Goal: Information Seeking & Learning: Learn about a topic

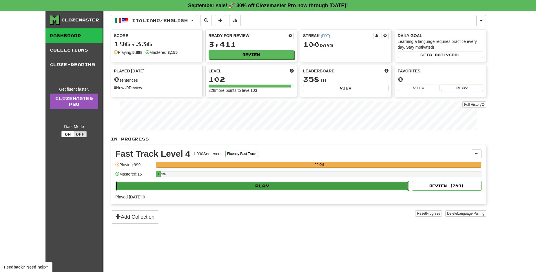
click at [297, 187] on button "Play" at bounding box center [262, 186] width 293 height 10
select select "**"
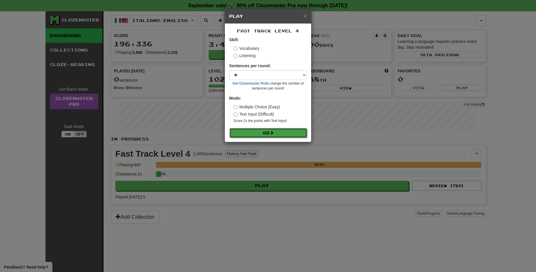
click at [265, 131] on button "Go" at bounding box center [268, 133] width 78 height 10
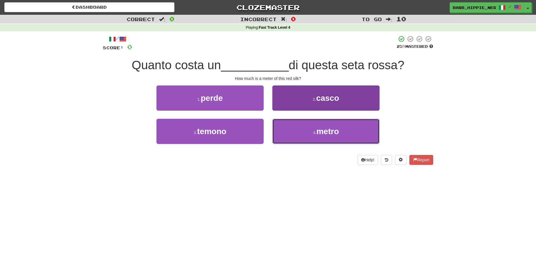
drag, startPoint x: 336, startPoint y: 132, endPoint x: 331, endPoint y: 132, distance: 5.8
click at [337, 132] on span "metro" at bounding box center [327, 131] width 23 height 9
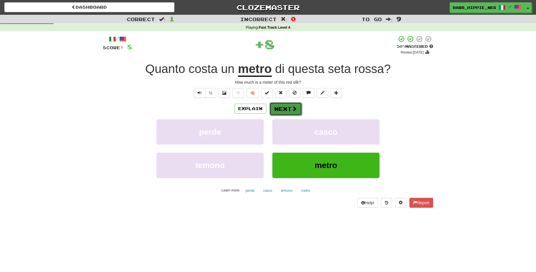
click at [292, 109] on span at bounding box center [294, 108] width 5 height 5
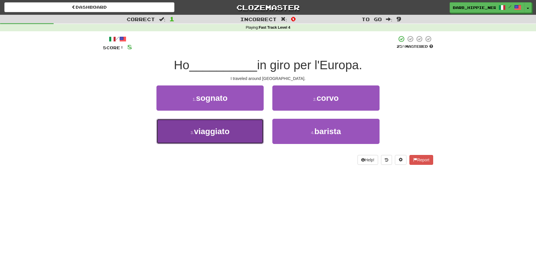
click at [235, 135] on button "3 . viaggiato" at bounding box center [209, 131] width 107 height 25
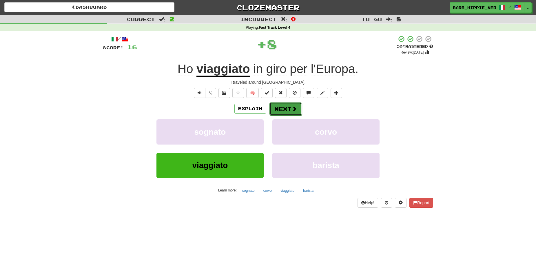
click at [292, 110] on span at bounding box center [294, 108] width 5 height 5
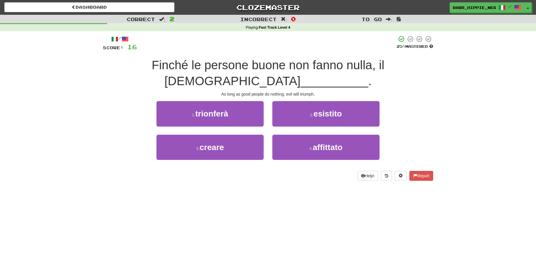
drag, startPoint x: 211, startPoint y: 166, endPoint x: 206, endPoint y: 174, distance: 9.6
click at [206, 174] on div "/ Score: 16 25 % Mastered Finché le persone buone non fanno nulla, il male ____…" at bounding box center [268, 109] width 330 height 157
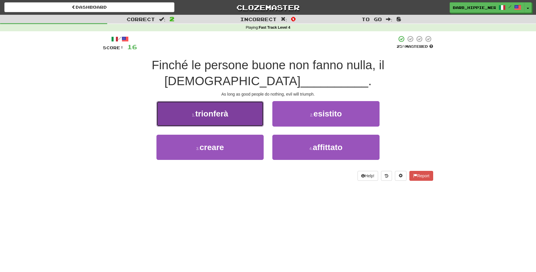
click at [226, 109] on span "trionferà" at bounding box center [211, 113] width 33 height 9
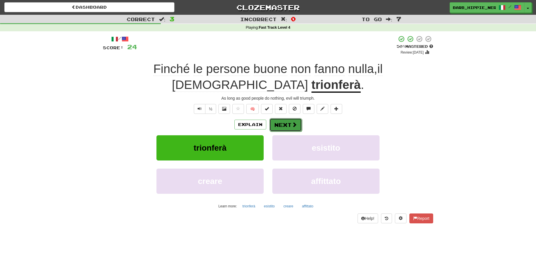
click at [292, 122] on span at bounding box center [294, 124] width 5 height 5
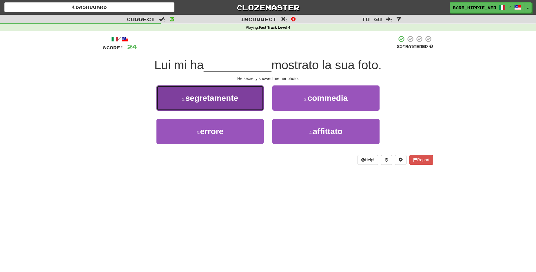
click at [233, 101] on span "segretamente" at bounding box center [211, 98] width 53 height 9
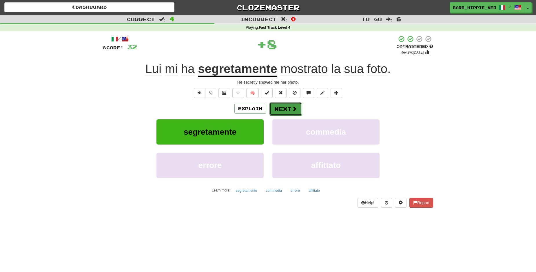
click at [279, 111] on button "Next" at bounding box center [285, 108] width 32 height 13
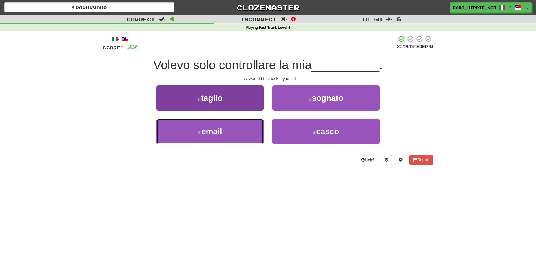
drag, startPoint x: 230, startPoint y: 135, endPoint x: 250, endPoint y: 133, distance: 20.1
click at [230, 135] on button "3 . email" at bounding box center [209, 131] width 107 height 25
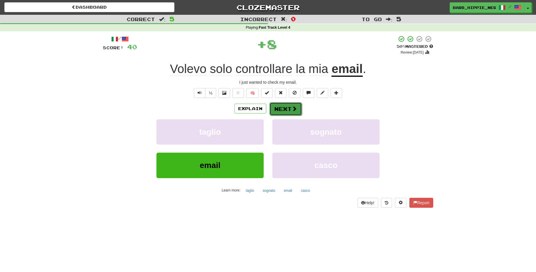
click at [292, 107] on span at bounding box center [294, 108] width 5 height 5
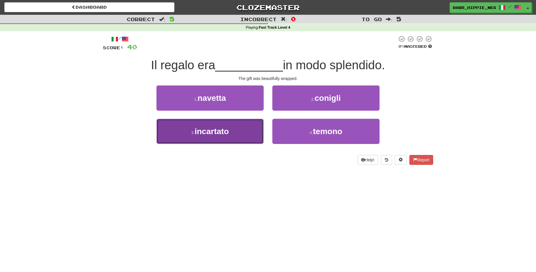
drag, startPoint x: 226, startPoint y: 133, endPoint x: 229, endPoint y: 132, distance: 3.5
click at [226, 133] on span "incartato" at bounding box center [212, 131] width 34 height 9
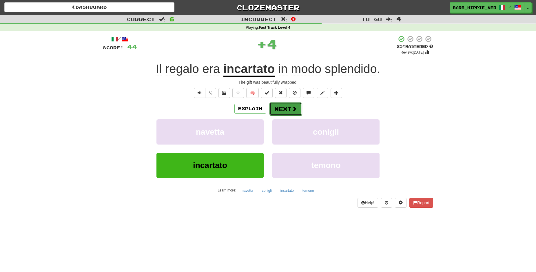
click at [292, 106] on span at bounding box center [294, 108] width 5 height 5
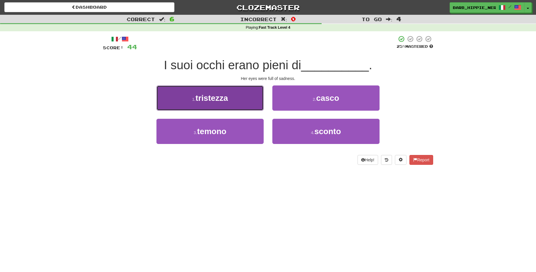
click at [224, 101] on span "tristezza" at bounding box center [211, 98] width 32 height 9
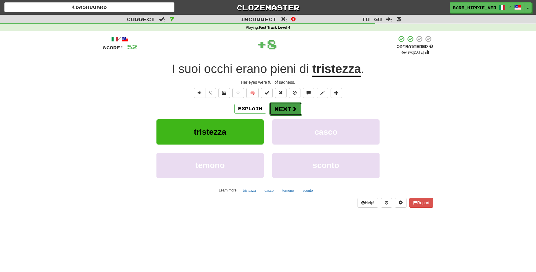
click at [292, 107] on span at bounding box center [294, 108] width 5 height 5
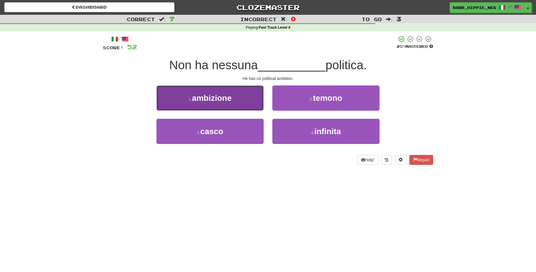
click at [235, 102] on button "1 . ambizione" at bounding box center [209, 97] width 107 height 25
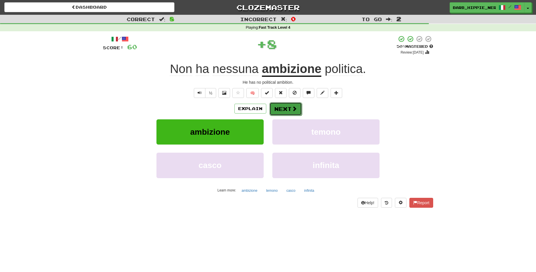
click at [292, 107] on span at bounding box center [294, 108] width 5 height 5
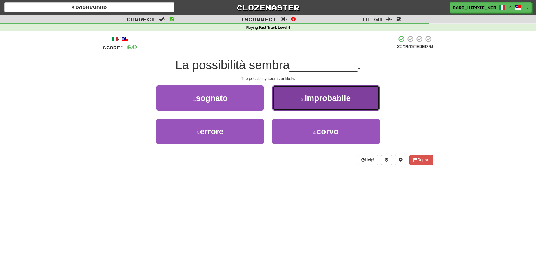
click at [331, 95] on span "improbabile" at bounding box center [327, 98] width 46 height 9
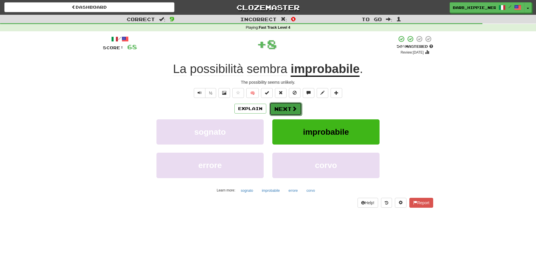
click at [292, 108] on span at bounding box center [294, 108] width 5 height 5
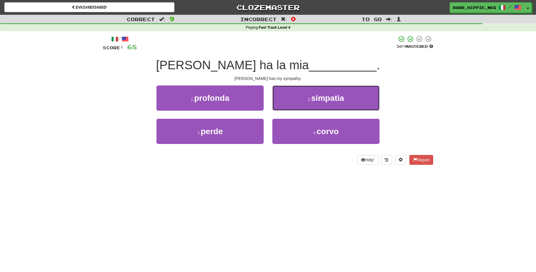
click at [334, 100] on span "simpatia" at bounding box center [327, 98] width 33 height 9
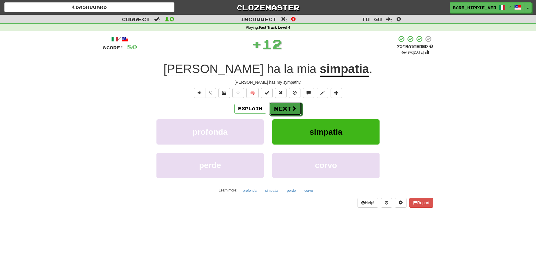
click at [291, 109] on span at bounding box center [293, 108] width 5 height 5
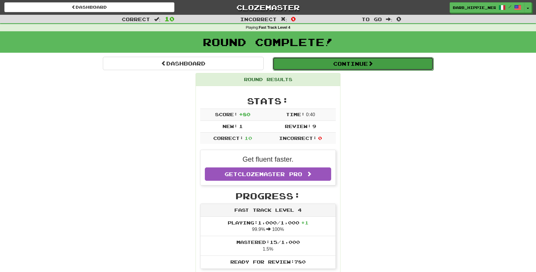
click at [358, 62] on button "Continue" at bounding box center [352, 63] width 161 height 13
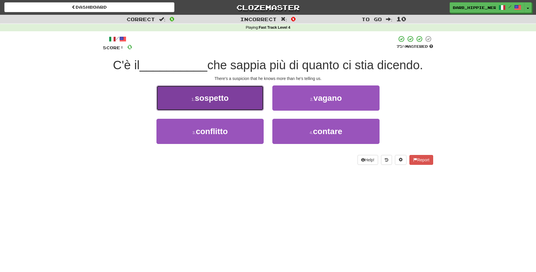
click at [244, 103] on button "1 . sospetto" at bounding box center [209, 97] width 107 height 25
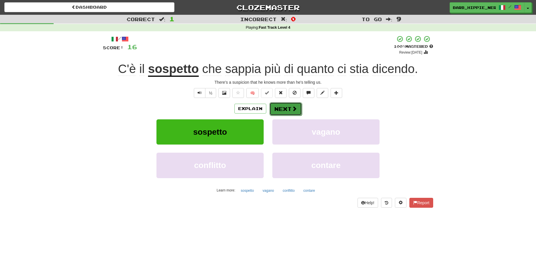
click at [282, 109] on button "Next" at bounding box center [285, 108] width 32 height 13
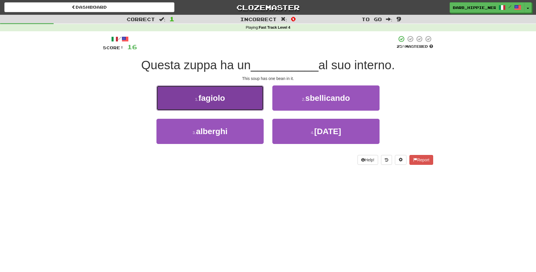
click at [216, 105] on button "1 . fagiolo" at bounding box center [209, 97] width 107 height 25
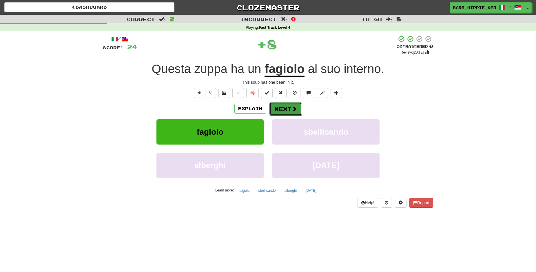
click at [292, 109] on span at bounding box center [294, 108] width 5 height 5
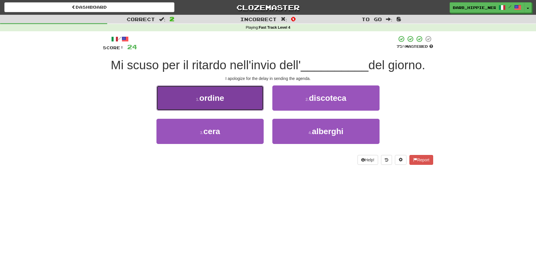
click at [238, 99] on button "1 . ordine" at bounding box center [209, 97] width 107 height 25
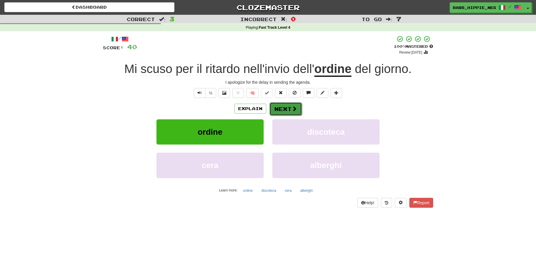
click at [281, 111] on button "Next" at bounding box center [285, 108] width 32 height 13
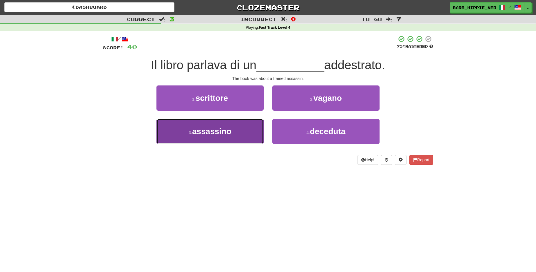
click at [239, 139] on button "3 . assassino" at bounding box center [209, 131] width 107 height 25
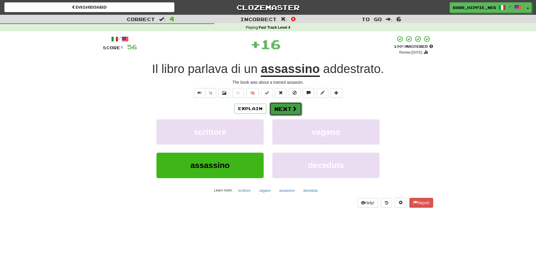
click at [282, 110] on button "Next" at bounding box center [285, 108] width 32 height 13
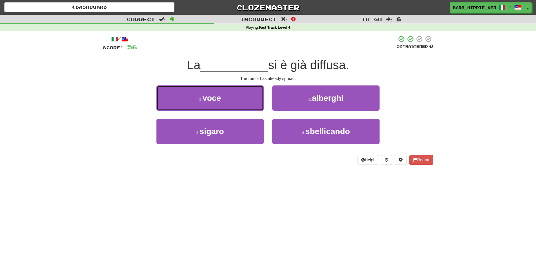
click at [233, 99] on button "1 . voce" at bounding box center [209, 97] width 107 height 25
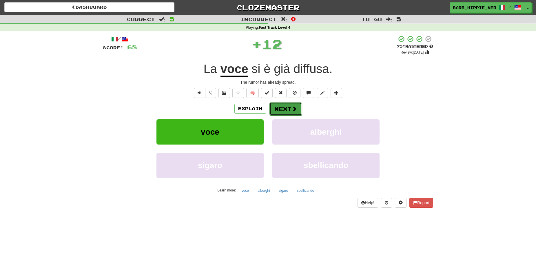
click at [282, 107] on button "Next" at bounding box center [285, 108] width 32 height 13
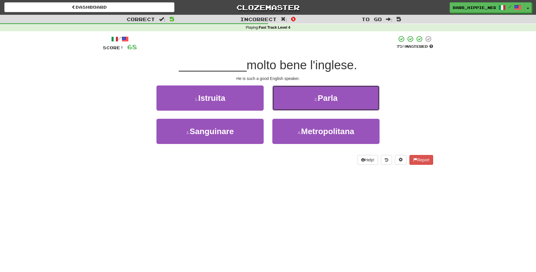
click at [338, 102] on button "2 . Parla" at bounding box center [325, 97] width 107 height 25
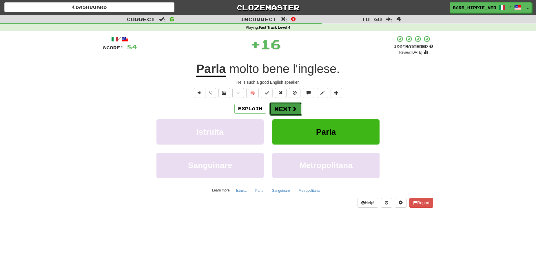
click at [282, 108] on button "Next" at bounding box center [285, 108] width 32 height 13
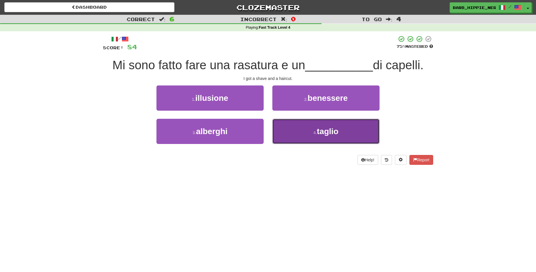
click at [341, 130] on button "4 . taglio" at bounding box center [325, 131] width 107 height 25
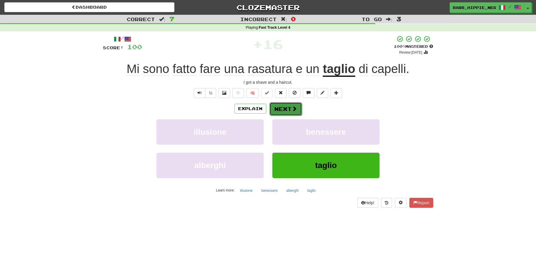
click at [292, 106] on span at bounding box center [294, 108] width 5 height 5
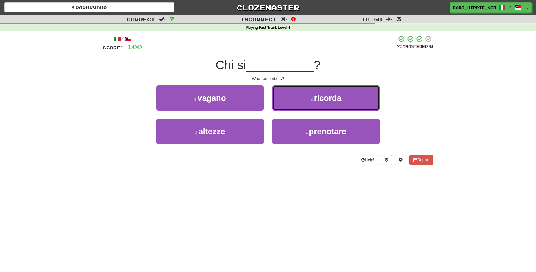
drag, startPoint x: 332, startPoint y: 96, endPoint x: 328, endPoint y: 100, distance: 5.5
click at [332, 97] on span "ricorda" at bounding box center [328, 98] width 28 height 9
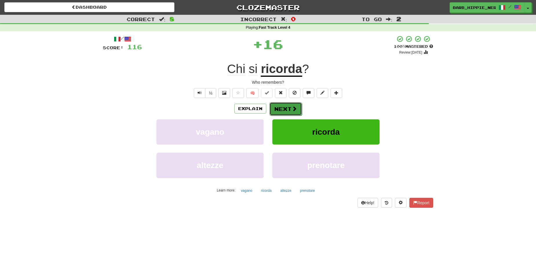
click at [292, 109] on span at bounding box center [294, 108] width 5 height 5
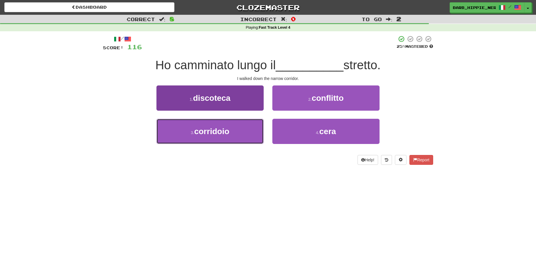
drag, startPoint x: 226, startPoint y: 128, endPoint x: 229, endPoint y: 130, distance: 3.9
click at [226, 128] on span "corridoio" at bounding box center [211, 131] width 35 height 9
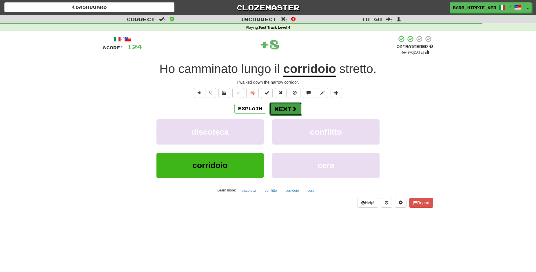
click at [292, 107] on span at bounding box center [294, 108] width 5 height 5
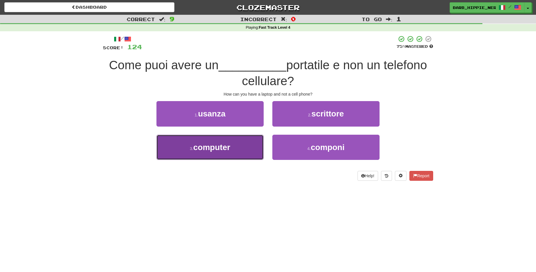
click at [223, 148] on span "computer" at bounding box center [211, 147] width 37 height 9
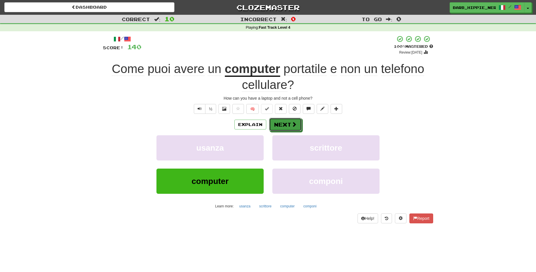
click at [291, 124] on span at bounding box center [293, 124] width 5 height 5
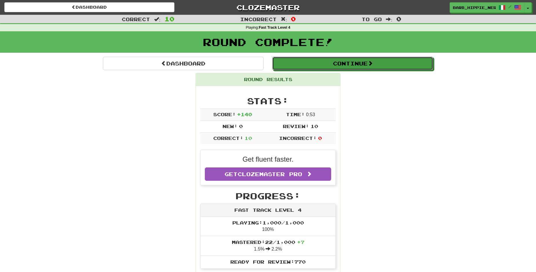
click at [360, 65] on button "Continue" at bounding box center [352, 63] width 161 height 13
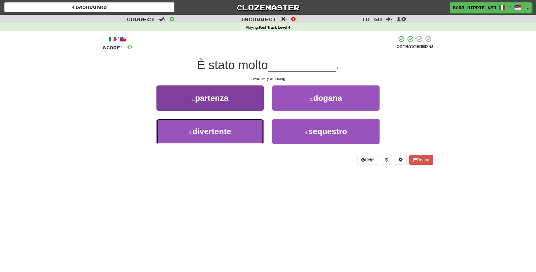
drag, startPoint x: 226, startPoint y: 127, endPoint x: 239, endPoint y: 127, distance: 13.0
click at [226, 128] on button "3 . divertente" at bounding box center [209, 131] width 107 height 25
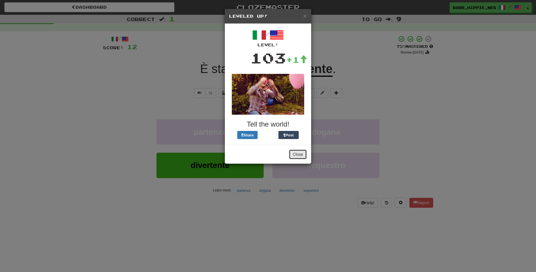
click at [302, 155] on button "Close" at bounding box center [298, 154] width 18 height 10
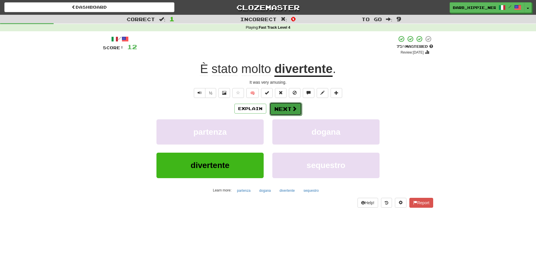
click at [282, 108] on button "Next" at bounding box center [285, 108] width 32 height 13
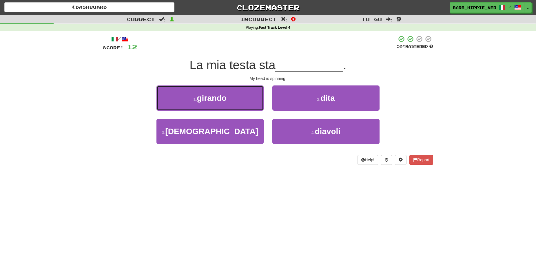
click at [213, 98] on span "girando" at bounding box center [212, 98] width 30 height 9
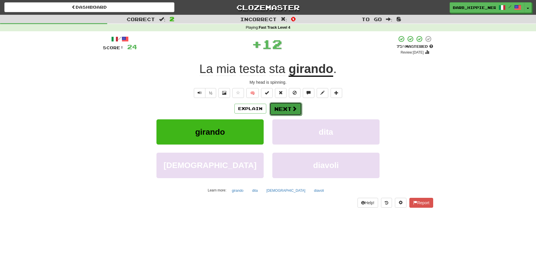
click at [292, 108] on span at bounding box center [294, 108] width 5 height 5
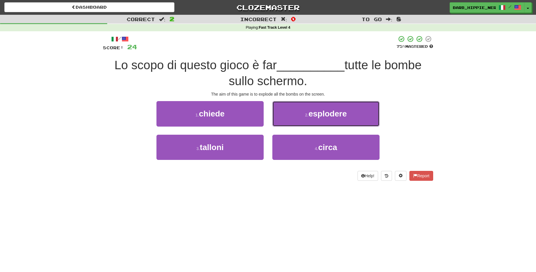
click at [334, 117] on span "esplodere" at bounding box center [327, 113] width 38 height 9
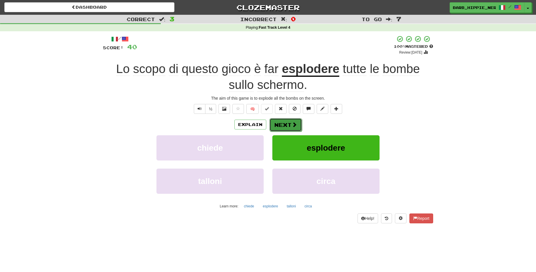
click at [280, 125] on button "Next" at bounding box center [285, 124] width 32 height 13
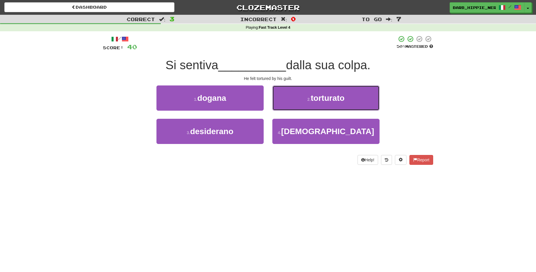
click at [344, 96] on span "torturato" at bounding box center [328, 98] width 34 height 9
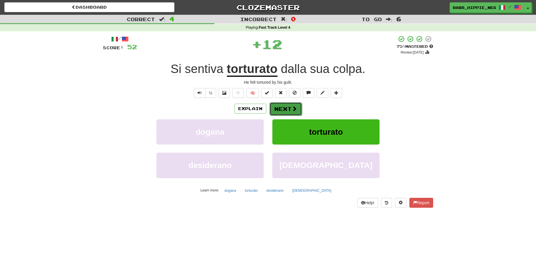
click at [292, 107] on span at bounding box center [294, 108] width 5 height 5
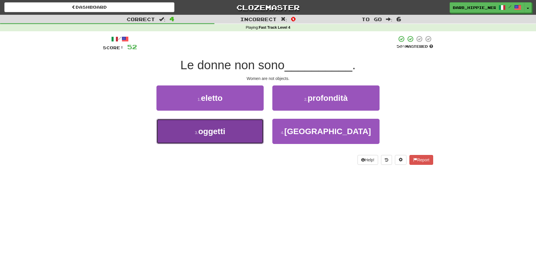
click at [238, 131] on button "3 . oggetti" at bounding box center [209, 131] width 107 height 25
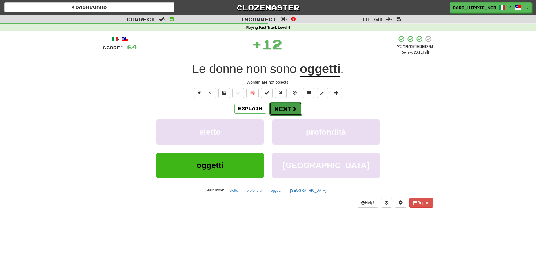
click at [282, 107] on button "Next" at bounding box center [285, 108] width 32 height 13
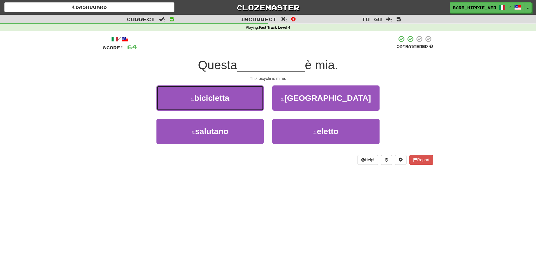
click at [239, 100] on button "1 . bicicletta" at bounding box center [209, 97] width 107 height 25
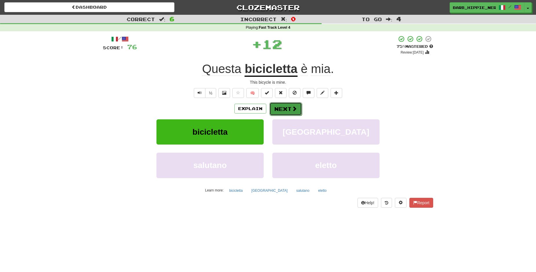
click at [281, 107] on button "Next" at bounding box center [285, 108] width 32 height 13
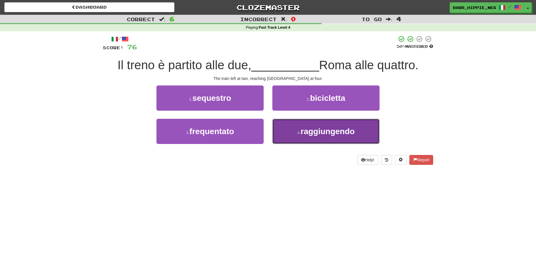
click at [351, 133] on span "raggiungendo" at bounding box center [328, 131] width 54 height 9
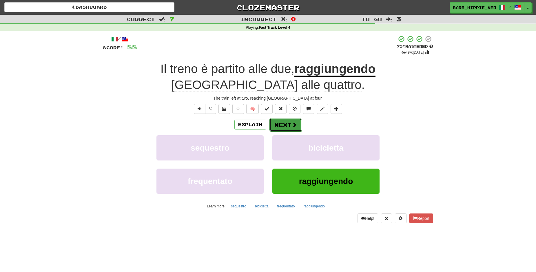
click at [292, 122] on span at bounding box center [294, 124] width 5 height 5
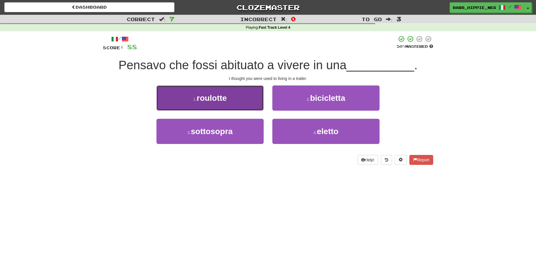
click at [242, 101] on button "1 . roulotte" at bounding box center [209, 97] width 107 height 25
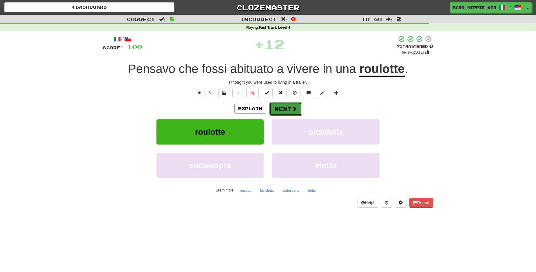
click at [292, 108] on span at bounding box center [294, 108] width 5 height 5
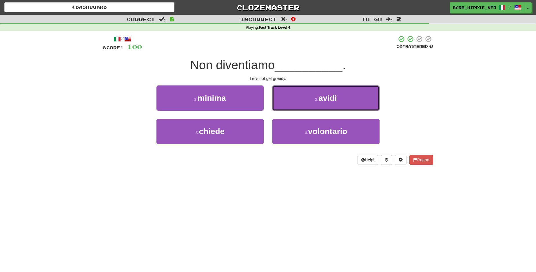
click at [328, 99] on span "avidi" at bounding box center [327, 98] width 19 height 9
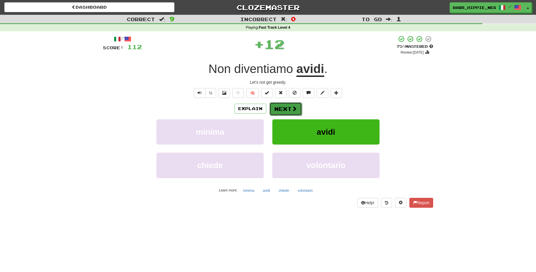
click at [292, 110] on span at bounding box center [294, 108] width 5 height 5
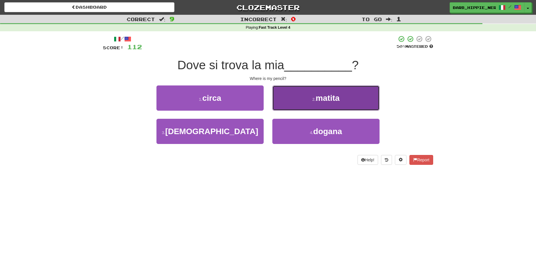
click at [348, 98] on button "2 . matita" at bounding box center [325, 97] width 107 height 25
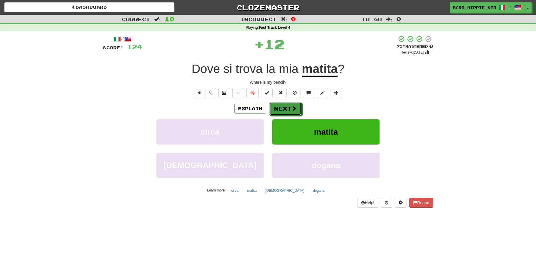
drag, startPoint x: 280, startPoint y: 111, endPoint x: 275, endPoint y: 109, distance: 4.9
click at [279, 110] on button "Next" at bounding box center [285, 108] width 32 height 13
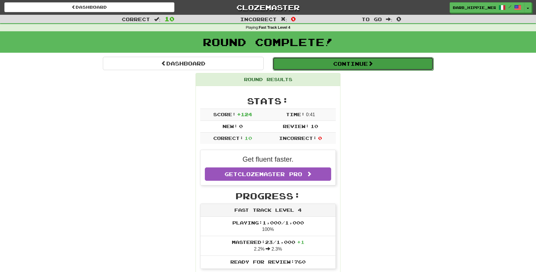
click at [367, 63] on button "Continue" at bounding box center [352, 63] width 161 height 13
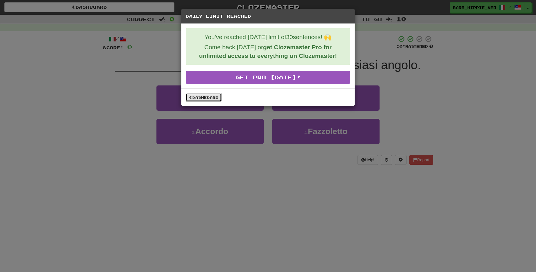
click at [198, 97] on link "Dashboard" at bounding box center [204, 97] width 36 height 9
